Goal: Task Accomplishment & Management: Complete application form

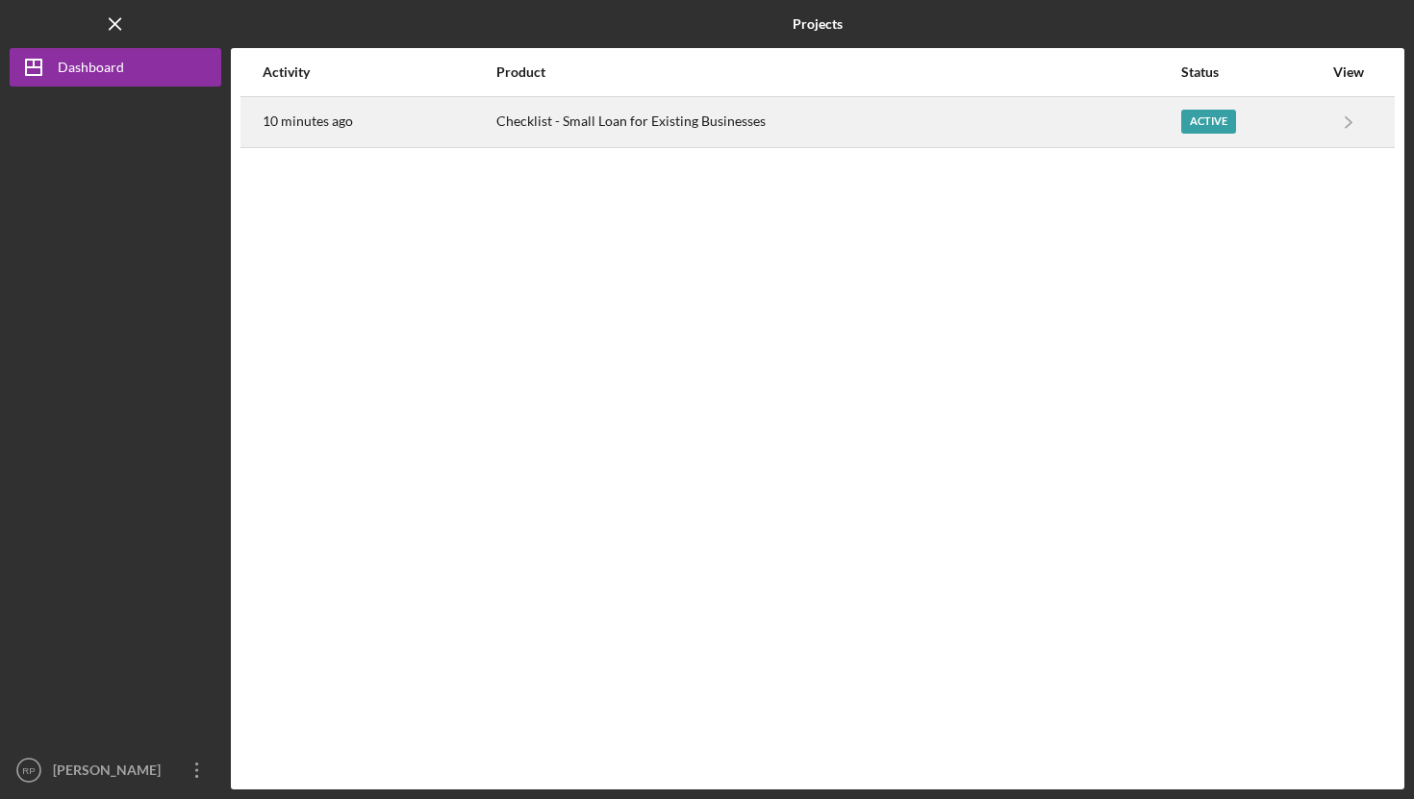
click at [624, 120] on div "Checklist - Small Loan for Existing Businesses" at bounding box center [837, 122] width 683 height 48
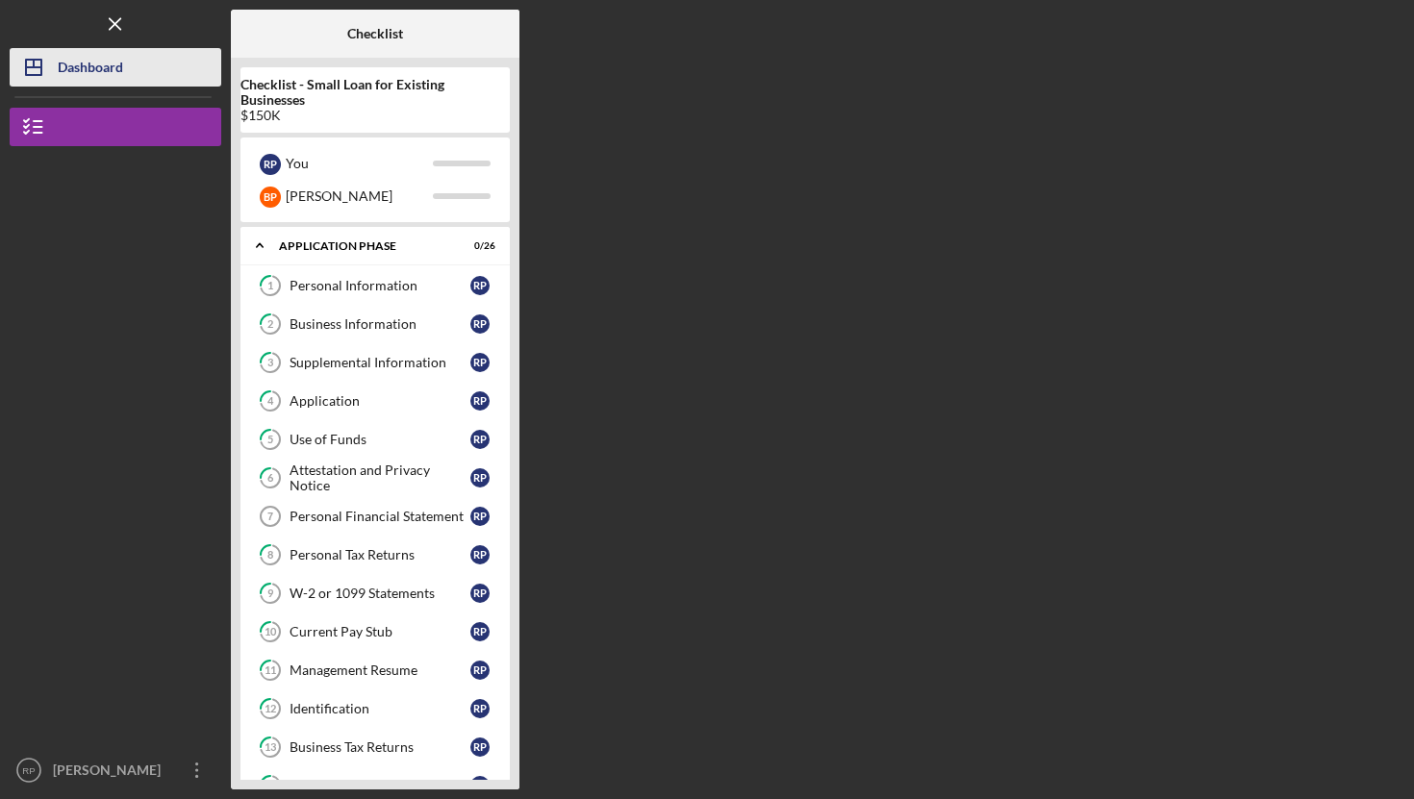
click at [101, 65] on div "Dashboard" at bounding box center [90, 69] width 65 height 43
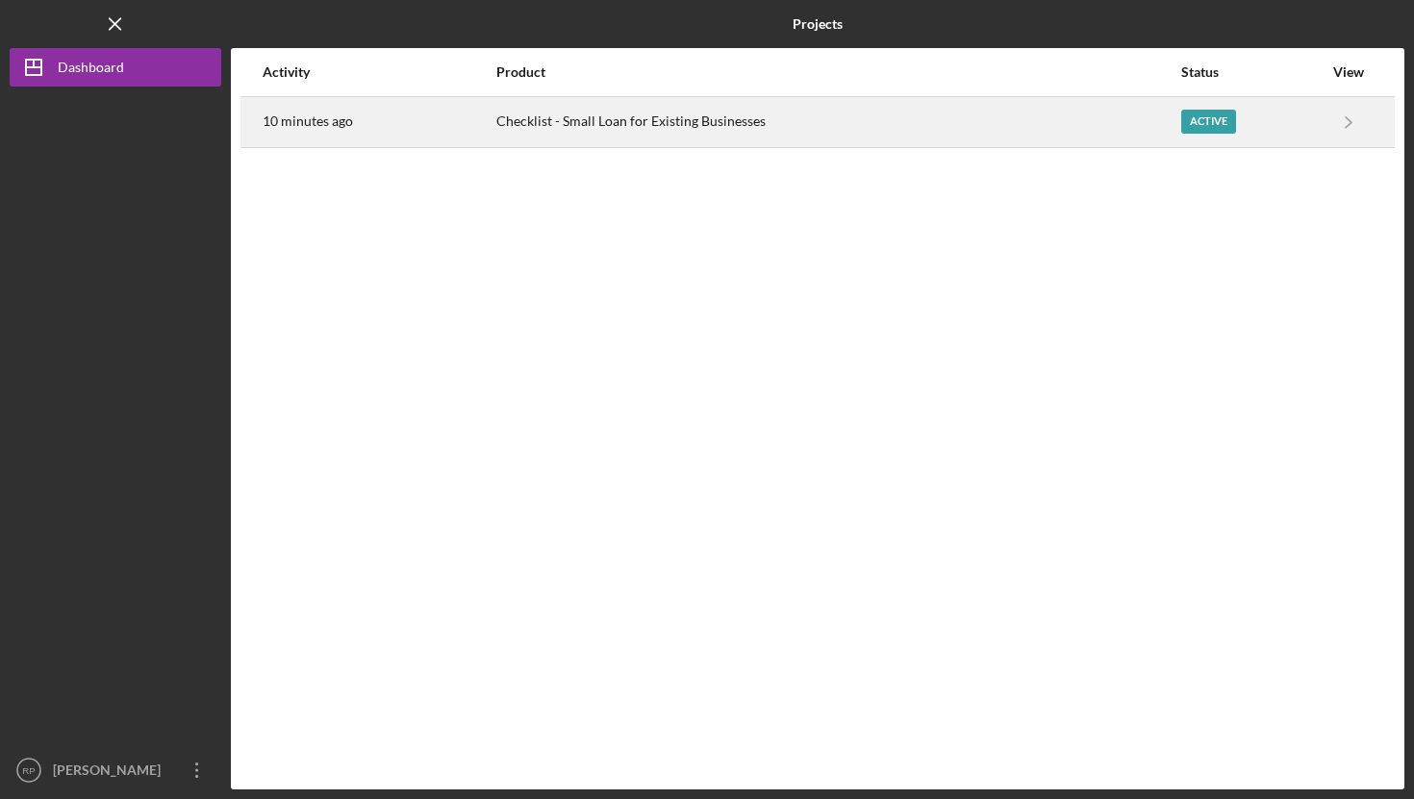
click at [385, 122] on div "10 minutes ago" at bounding box center [379, 122] width 232 height 48
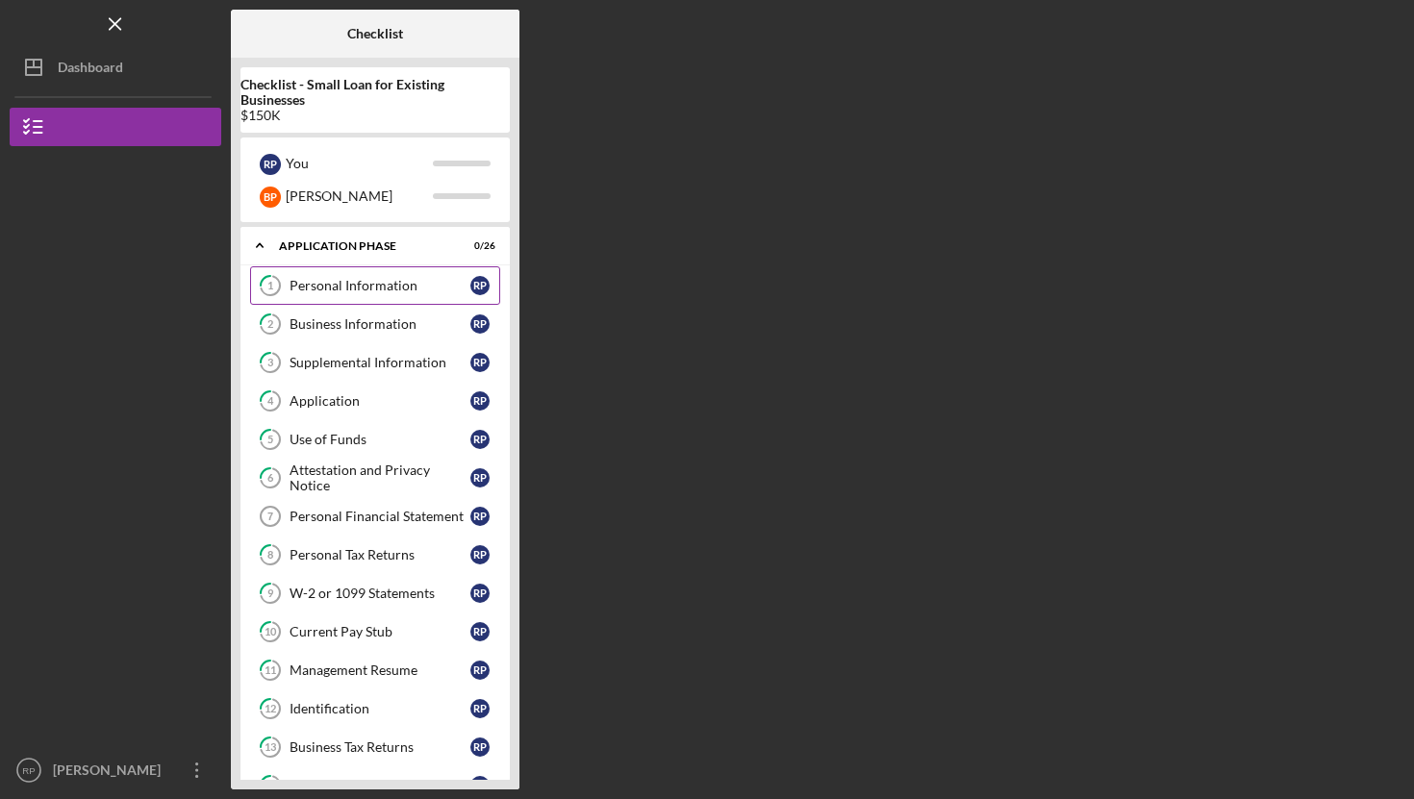
click at [339, 288] on div "Personal Information" at bounding box center [380, 285] width 181 height 15
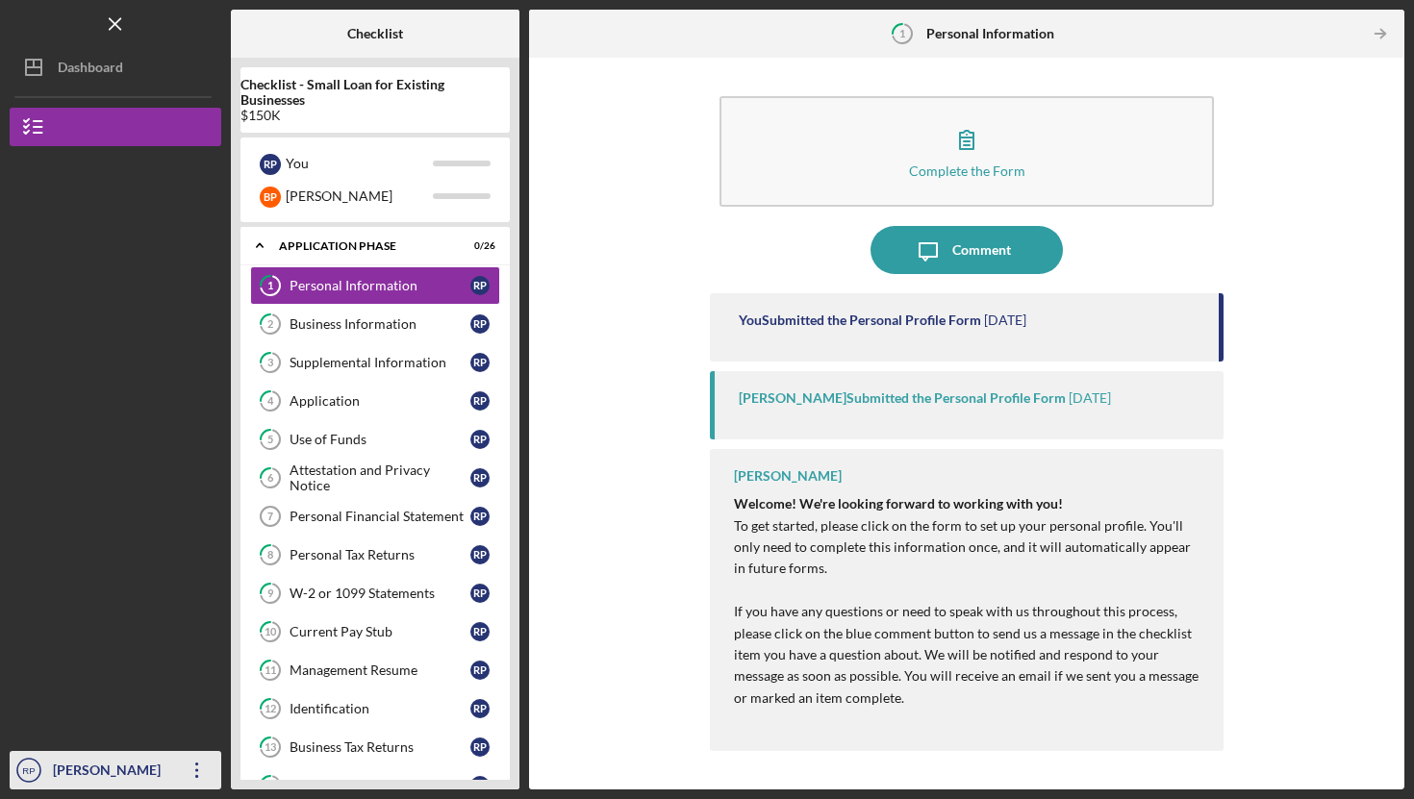
click at [195, 770] on icon "button" at bounding box center [196, 770] width 3 height 15
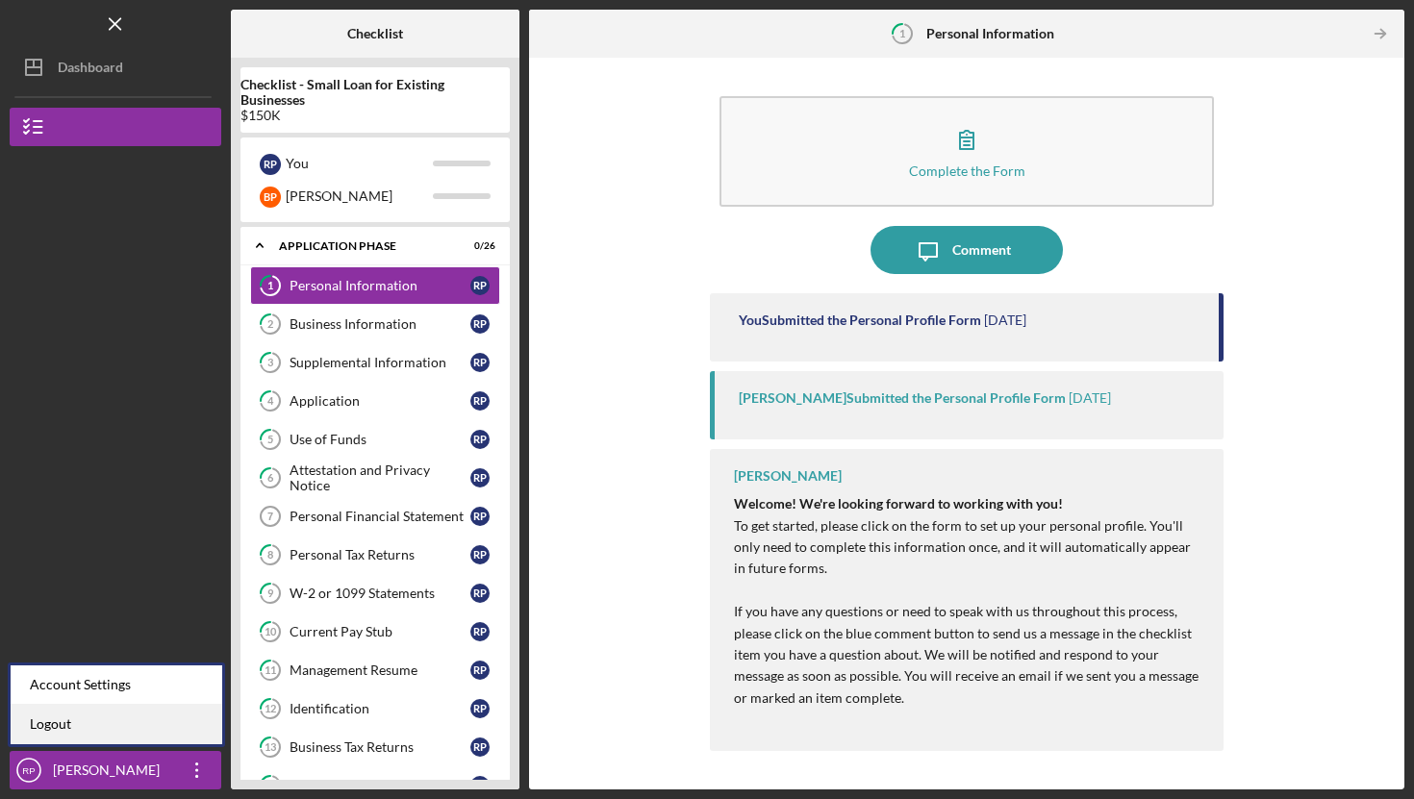
click at [94, 726] on link "Logout" at bounding box center [117, 724] width 212 height 39
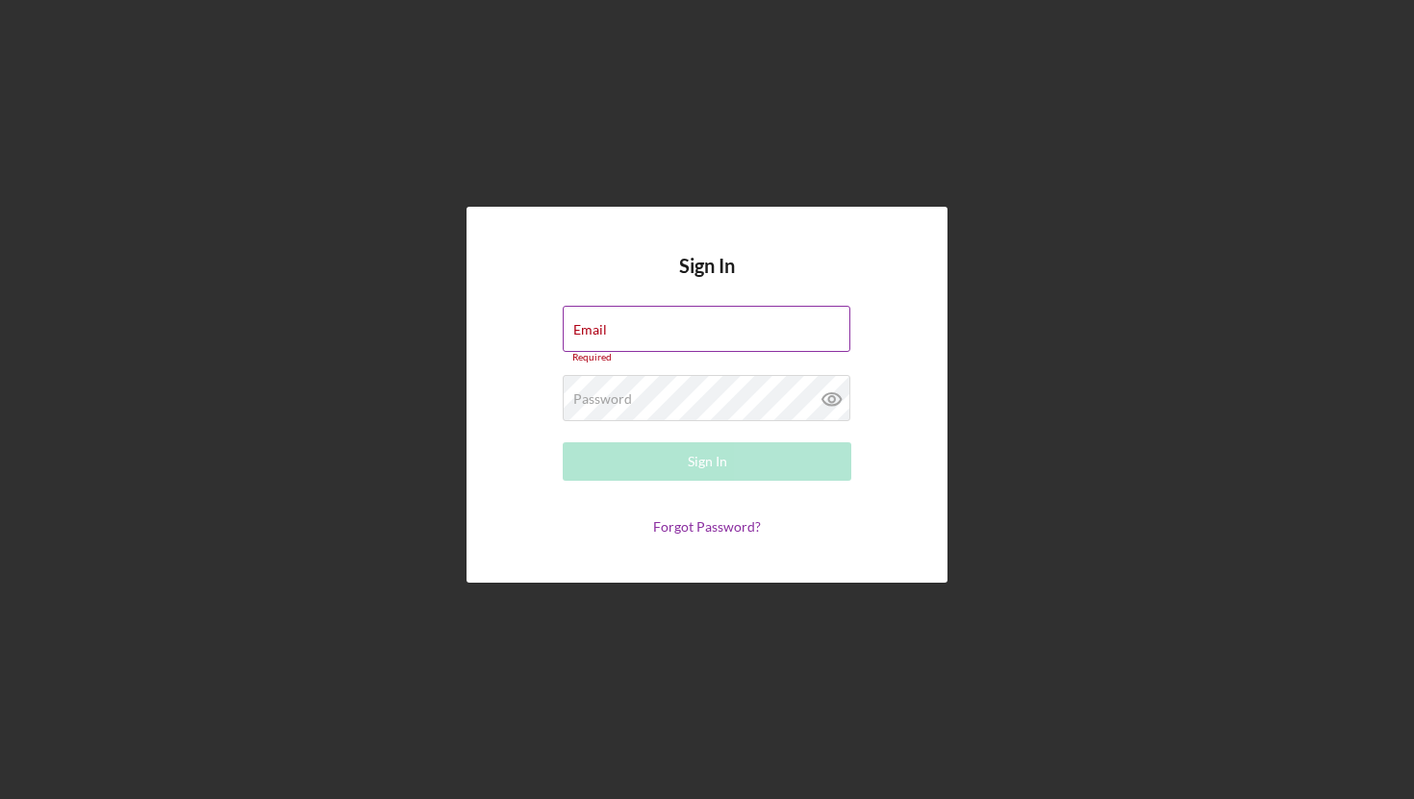
type input "[EMAIL_ADDRESS][DOMAIN_NAME]"
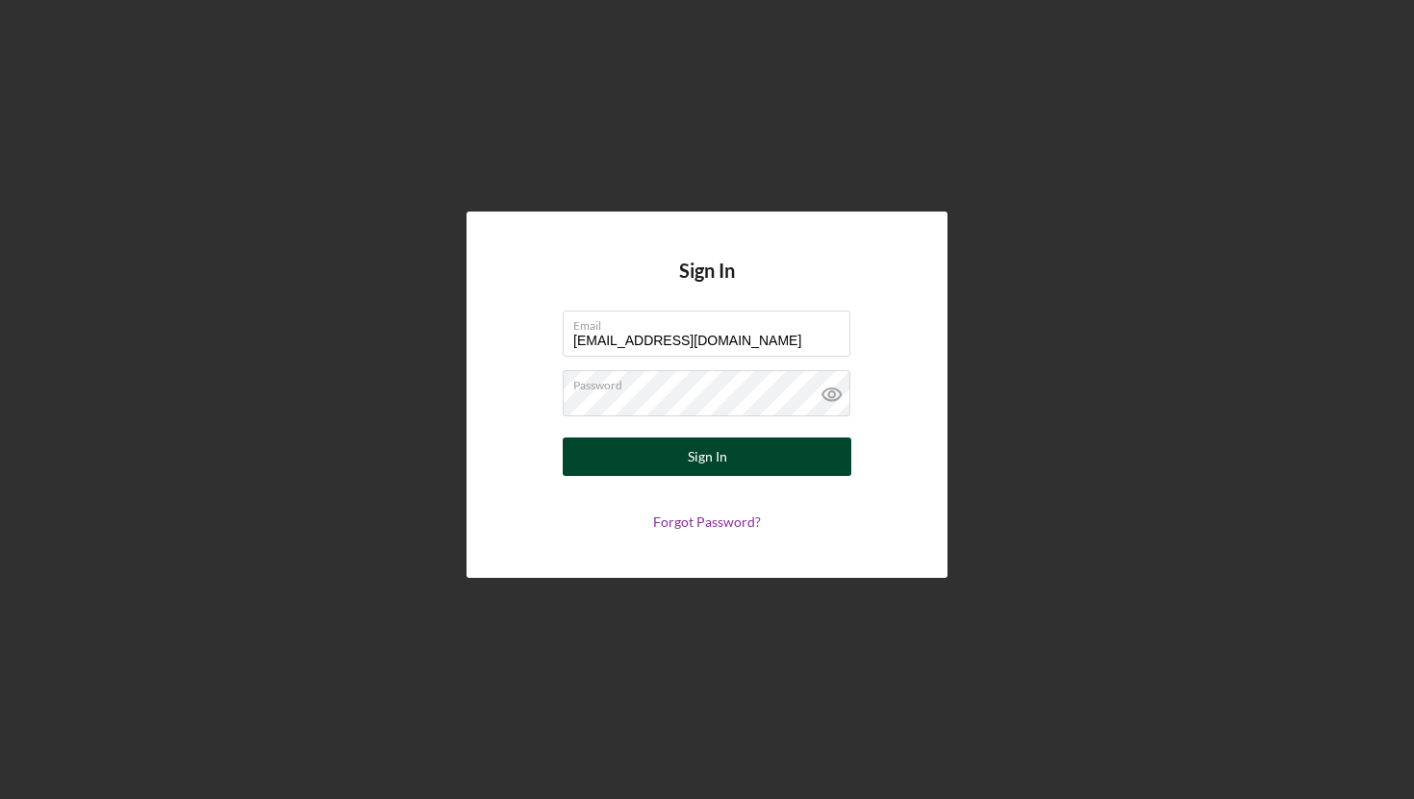
click at [670, 459] on button "Sign In" at bounding box center [707, 457] width 289 height 38
